Goal: Check status: Check status

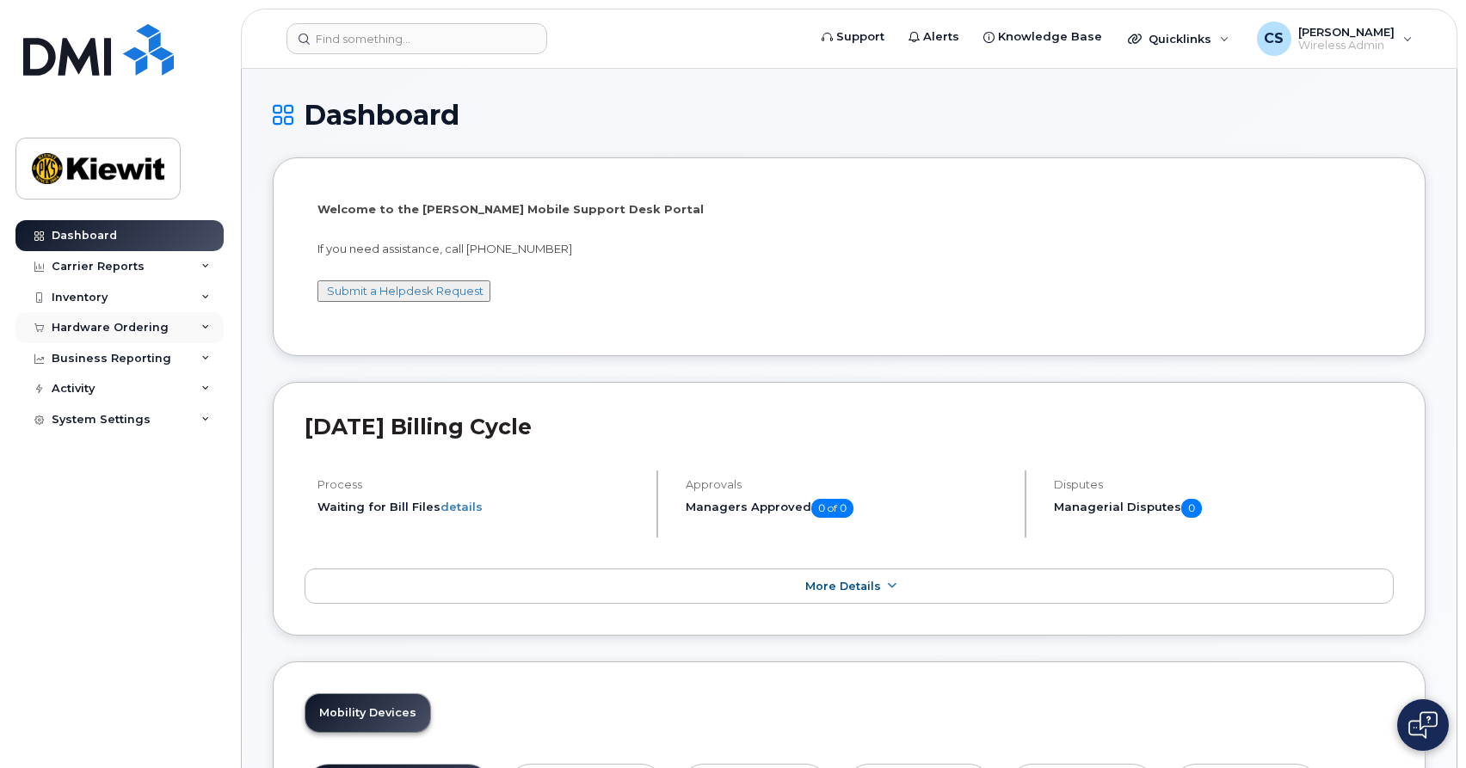
click at [175, 326] on div "Hardware Ordering" at bounding box center [119, 327] width 208 height 31
click at [137, 383] on link "Orders" at bounding box center [135, 392] width 178 height 33
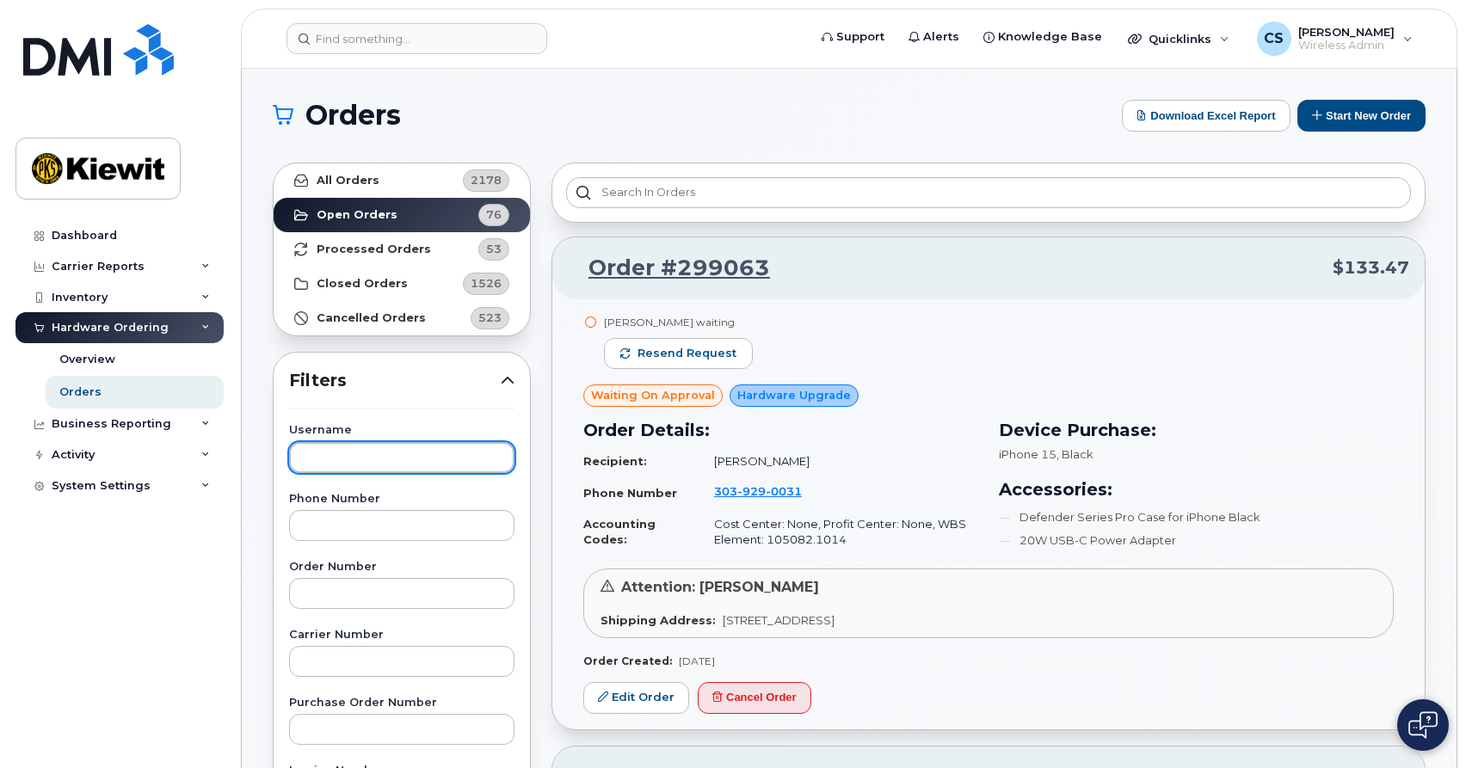
click at [343, 454] on input "text" at bounding box center [401, 457] width 225 height 31
type input "[PERSON_NAME]"
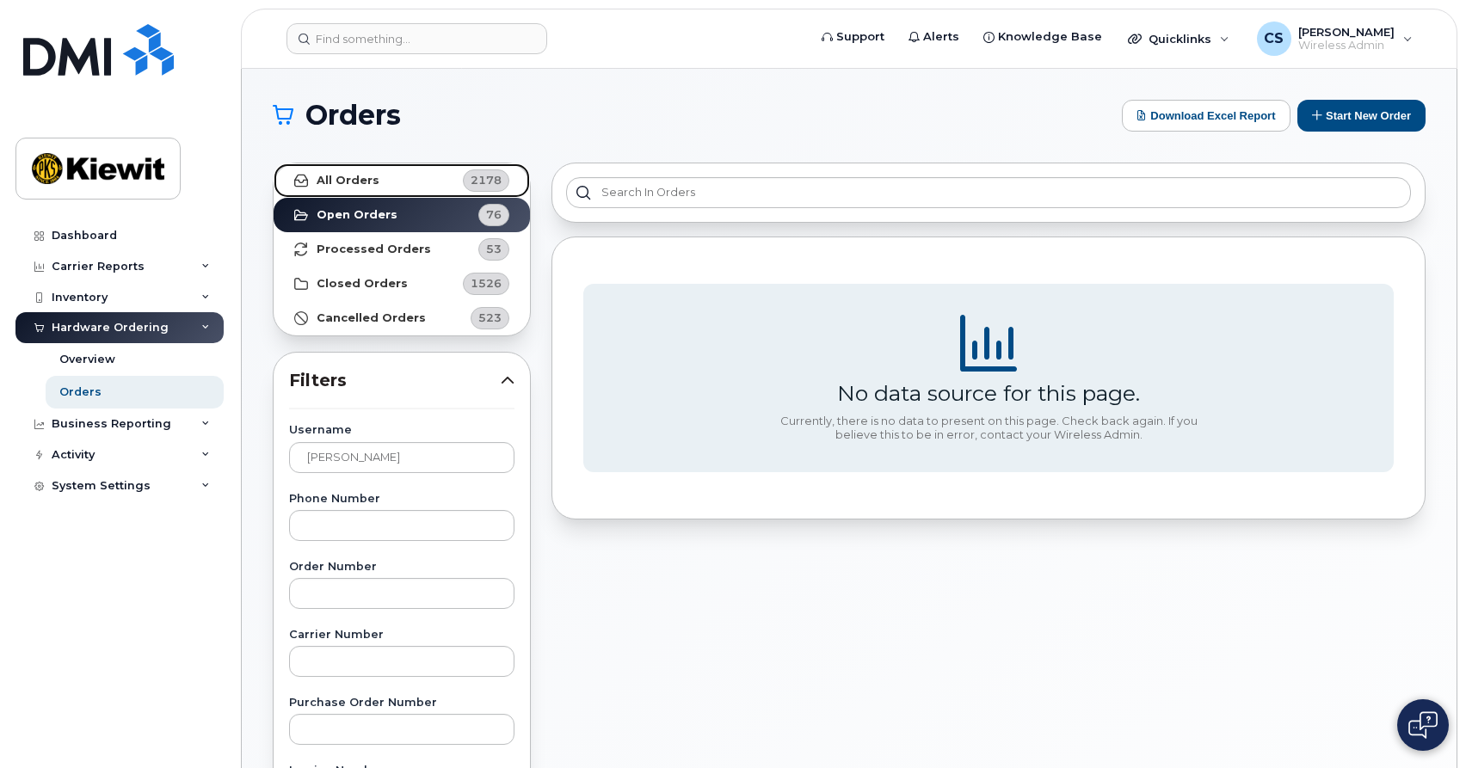
click at [404, 176] on link "All Orders 2178" at bounding box center [402, 180] width 256 height 34
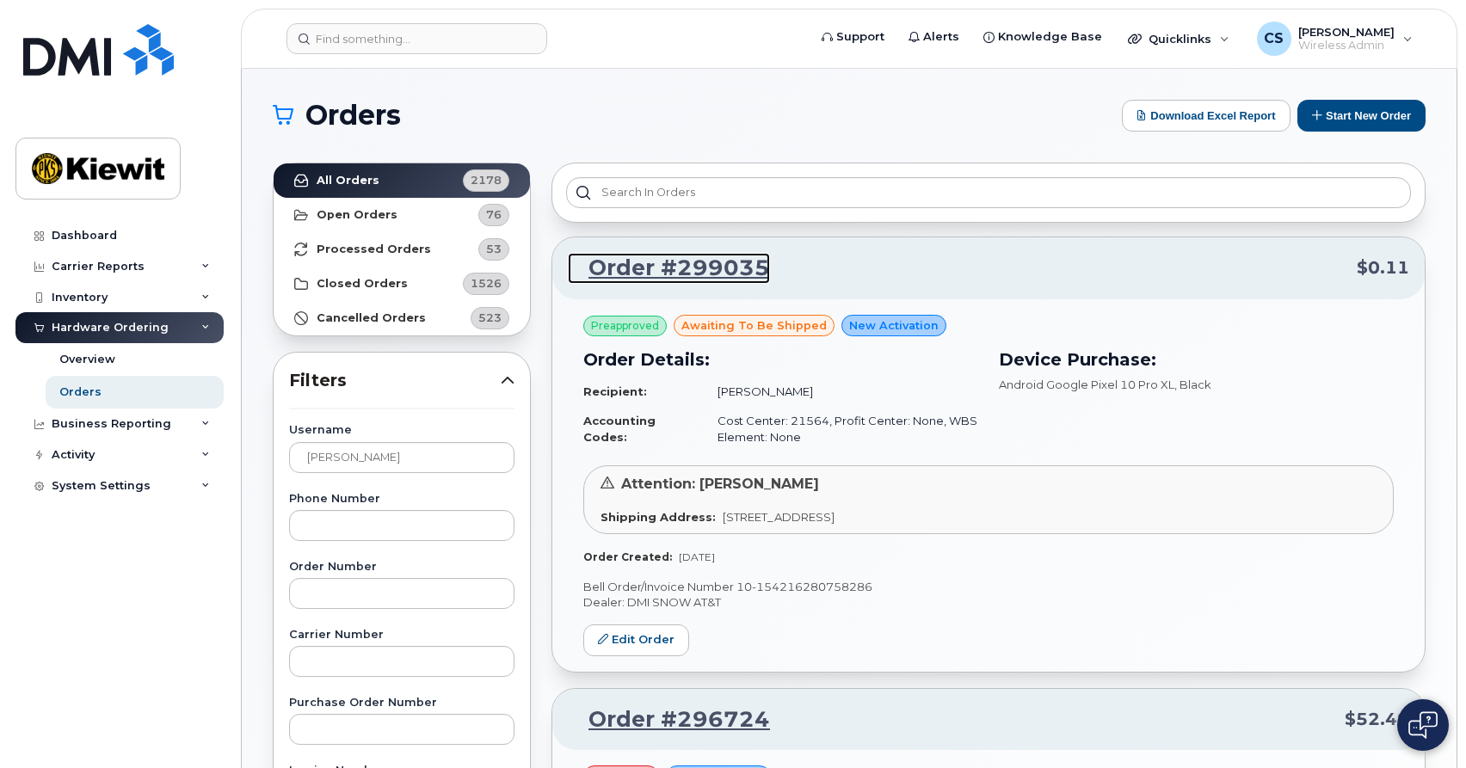
click at [707, 268] on link "Order #299035" at bounding box center [669, 268] width 202 height 31
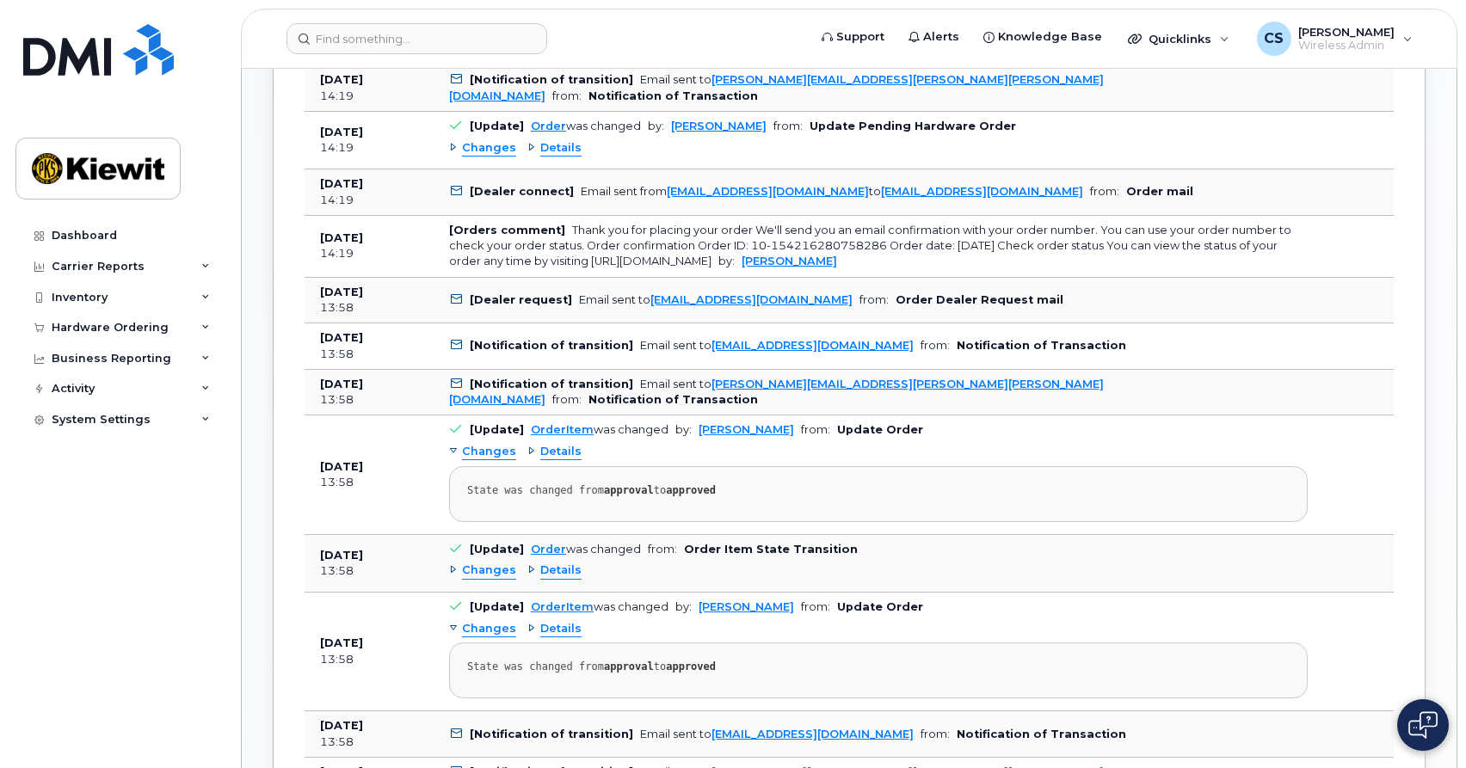
scroll to position [905, 0]
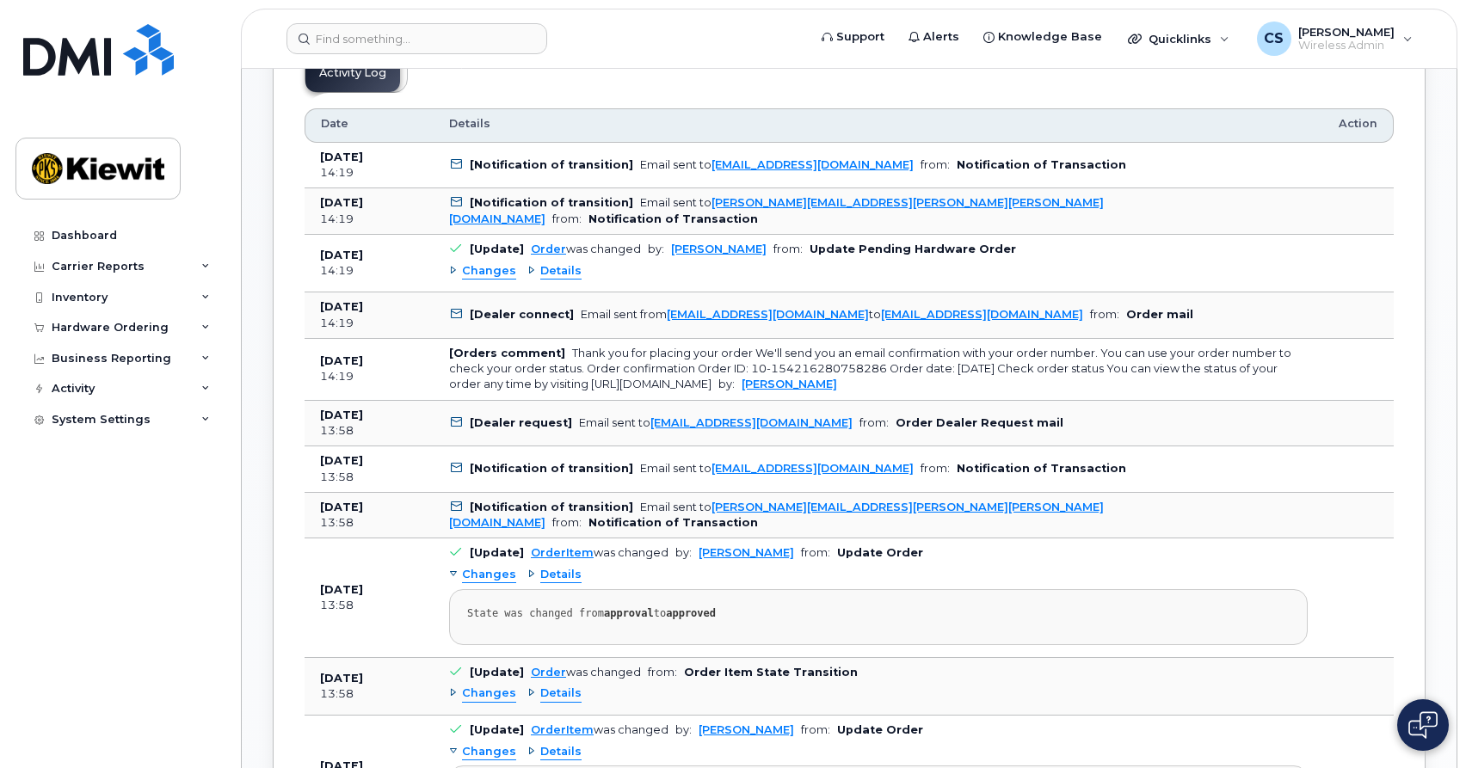
click at [496, 273] on span "Changes" at bounding box center [489, 271] width 54 height 16
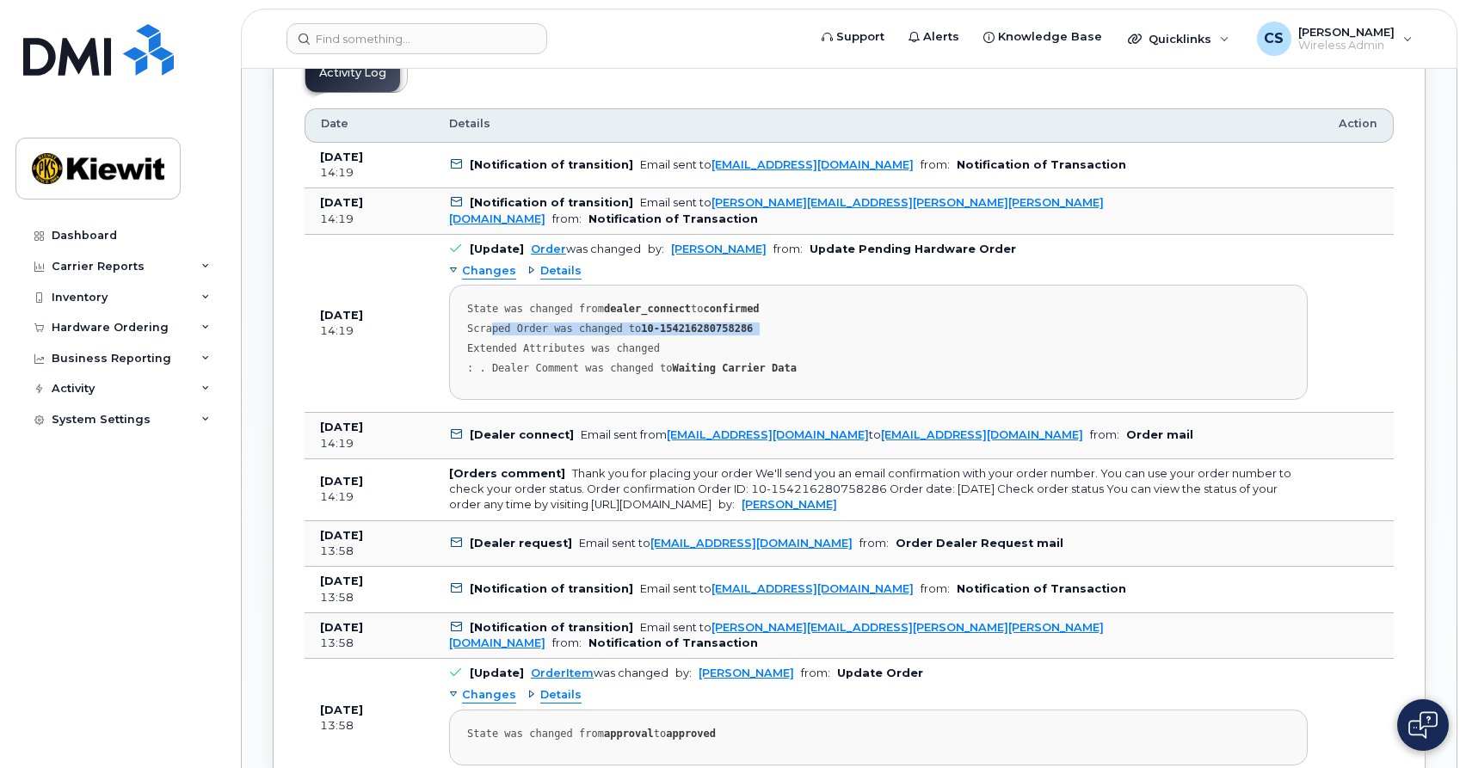
drag, startPoint x: 493, startPoint y: 329, endPoint x: 744, endPoint y: 335, distance: 251.3
click at [744, 335] on pre "State was changed from dealer_connect to confirmed Scraped Order was changed to…" at bounding box center [878, 342] width 858 height 115
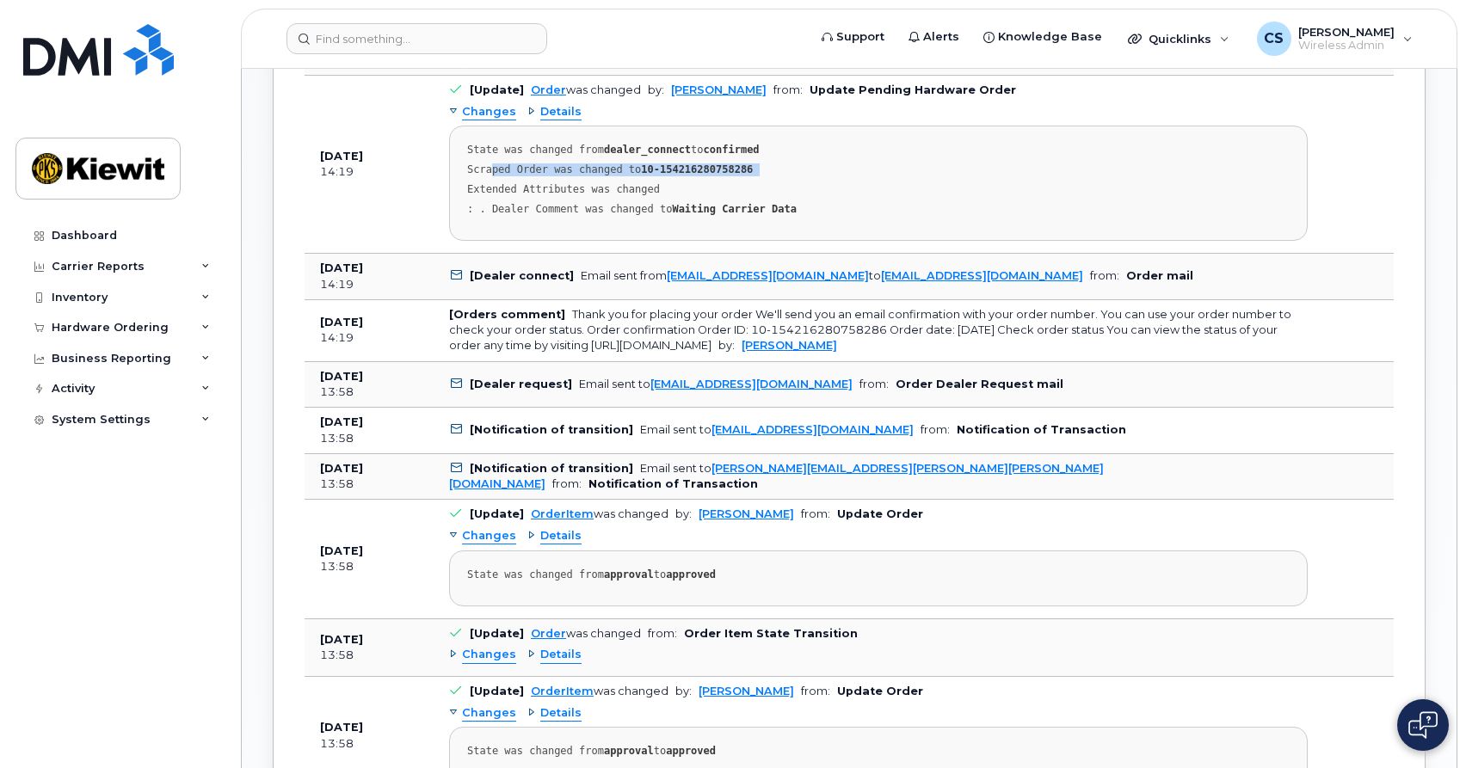
scroll to position [1108, 0]
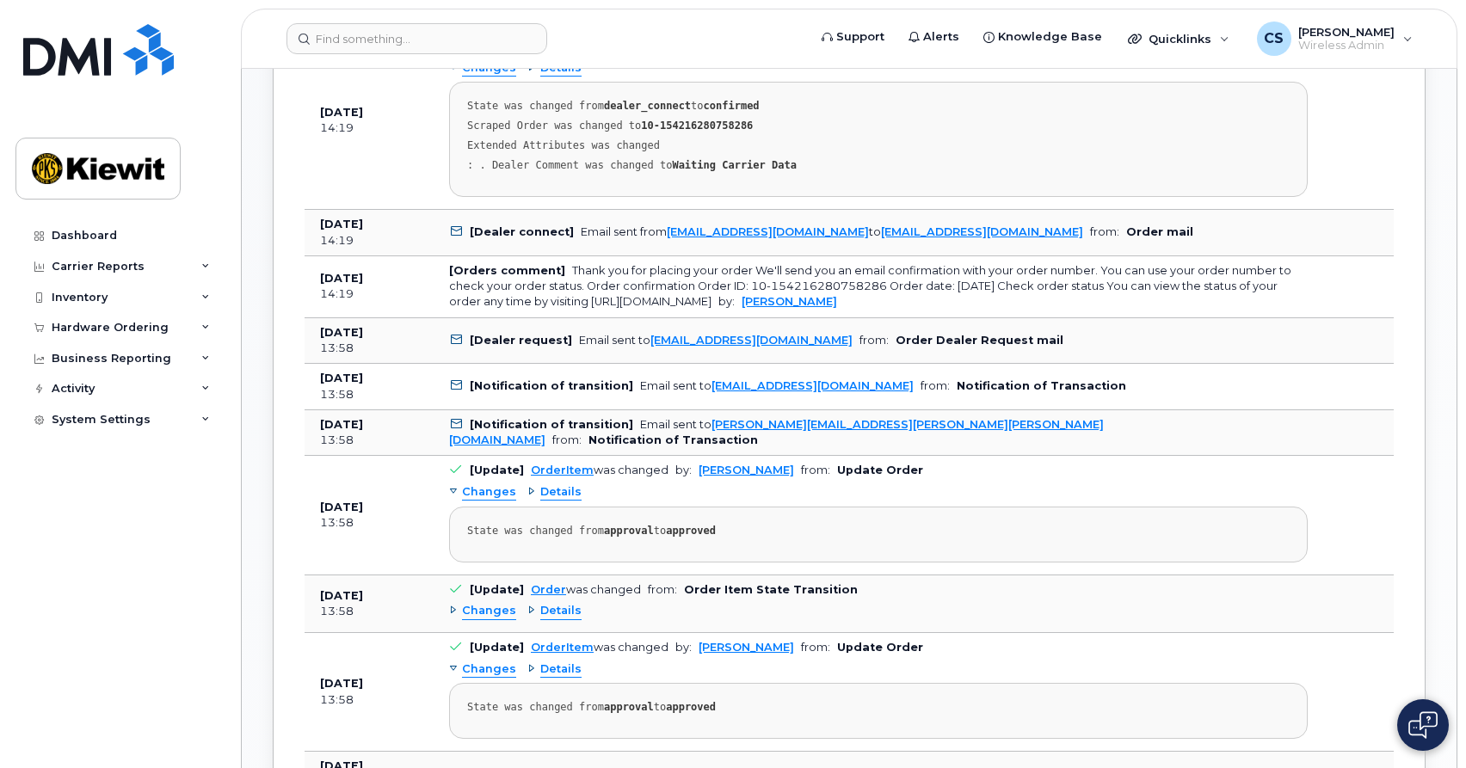
click at [501, 495] on span "Changes" at bounding box center [489, 492] width 54 height 16
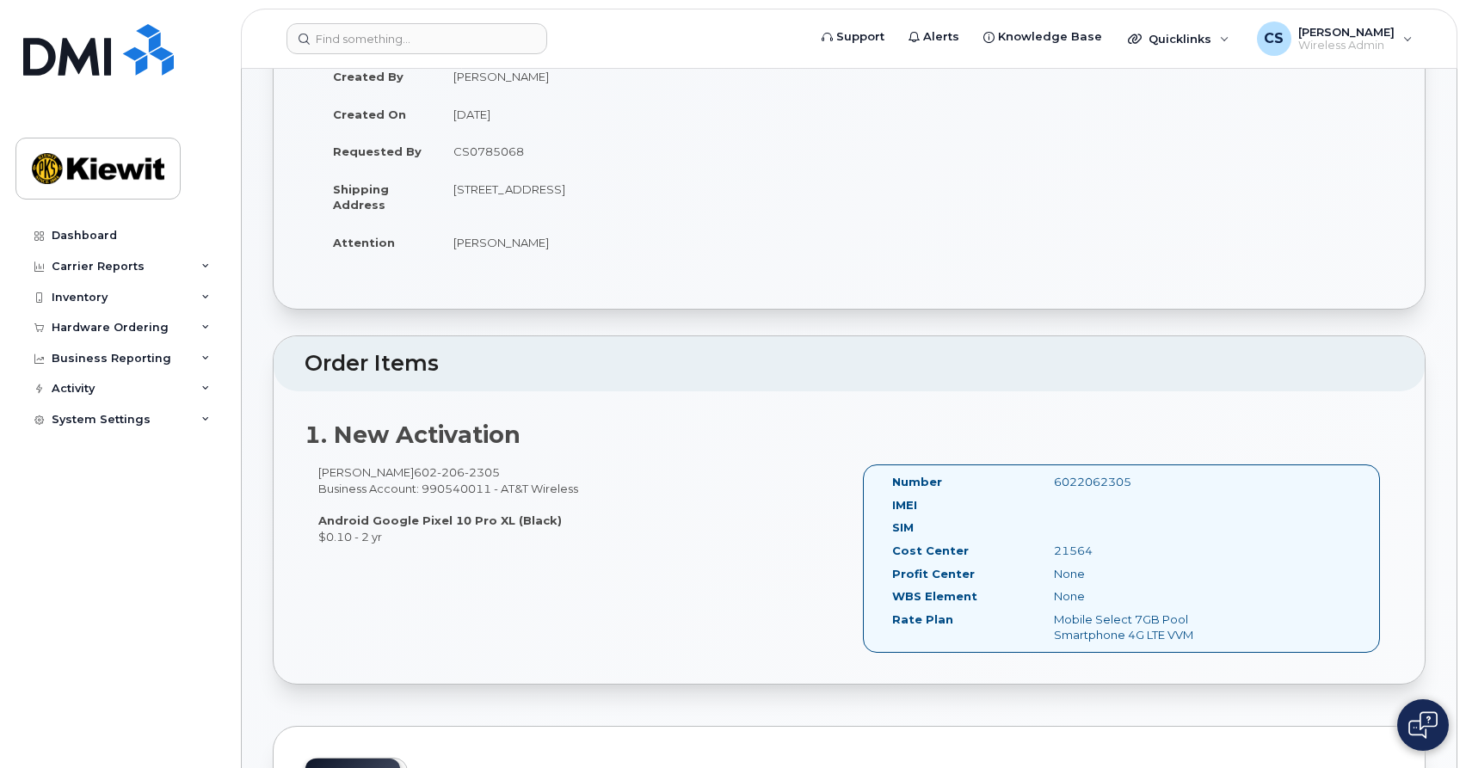
scroll to position [0, 0]
